Goal: Task Accomplishment & Management: Manage account settings

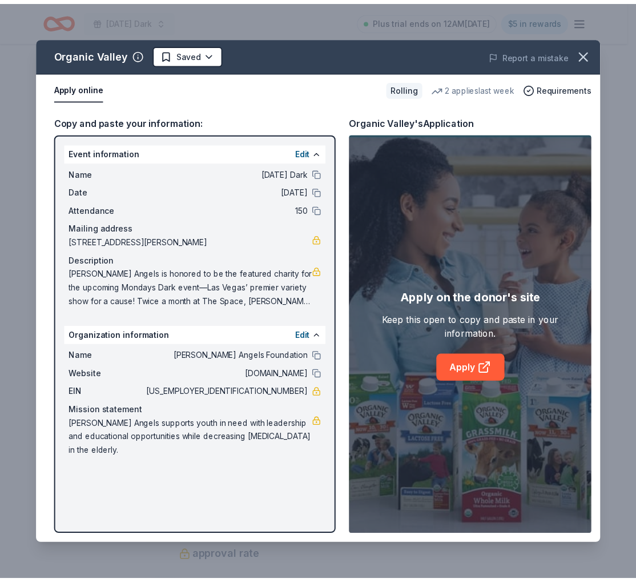
scroll to position [420, 0]
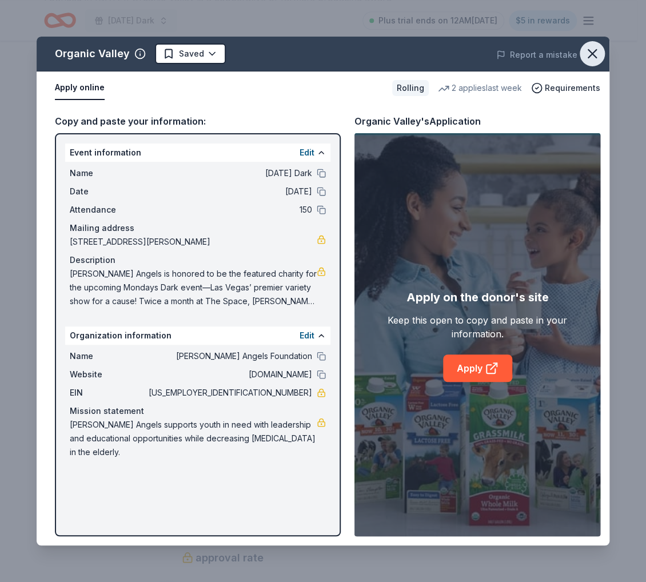
click at [592, 49] on icon "button" at bounding box center [592, 54] width 16 height 16
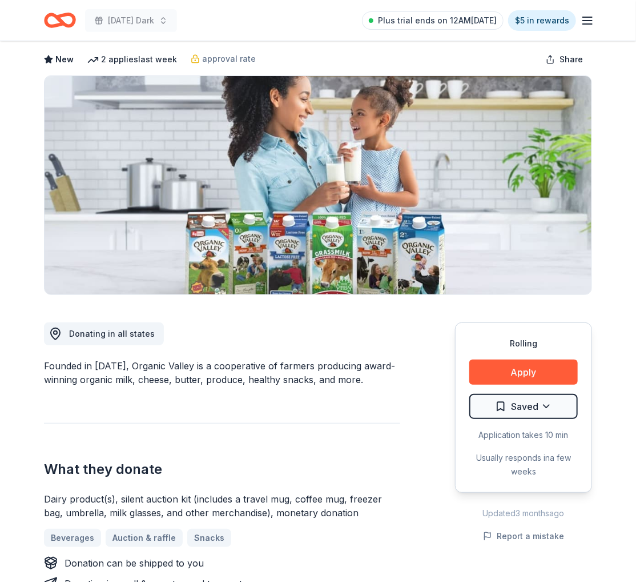
scroll to position [0, 0]
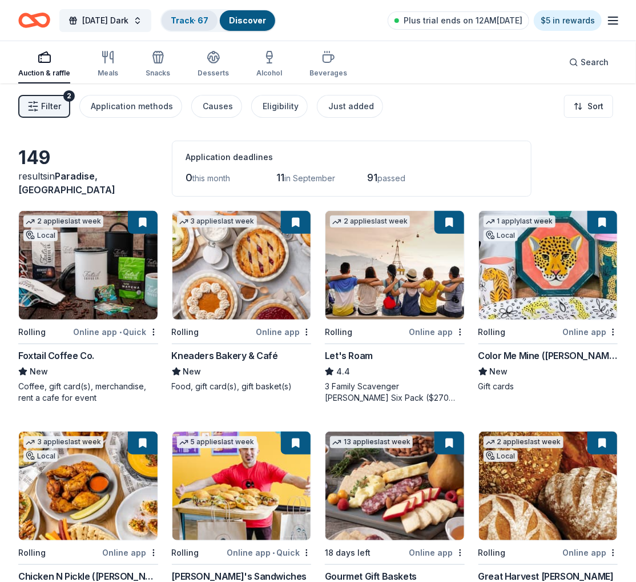
click at [195, 17] on link "Track · 67" at bounding box center [190, 20] width 38 height 10
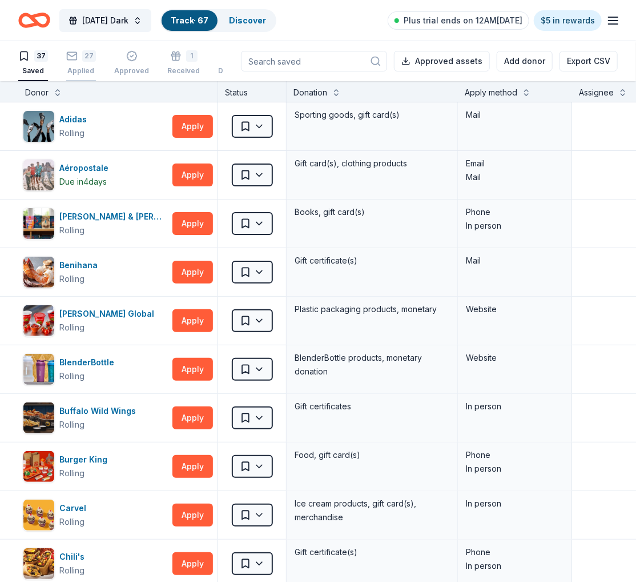
click at [90, 65] on div "27 Applied" at bounding box center [81, 62] width 30 height 25
